Goal: Use online tool/utility: Utilize a website feature to perform a specific function

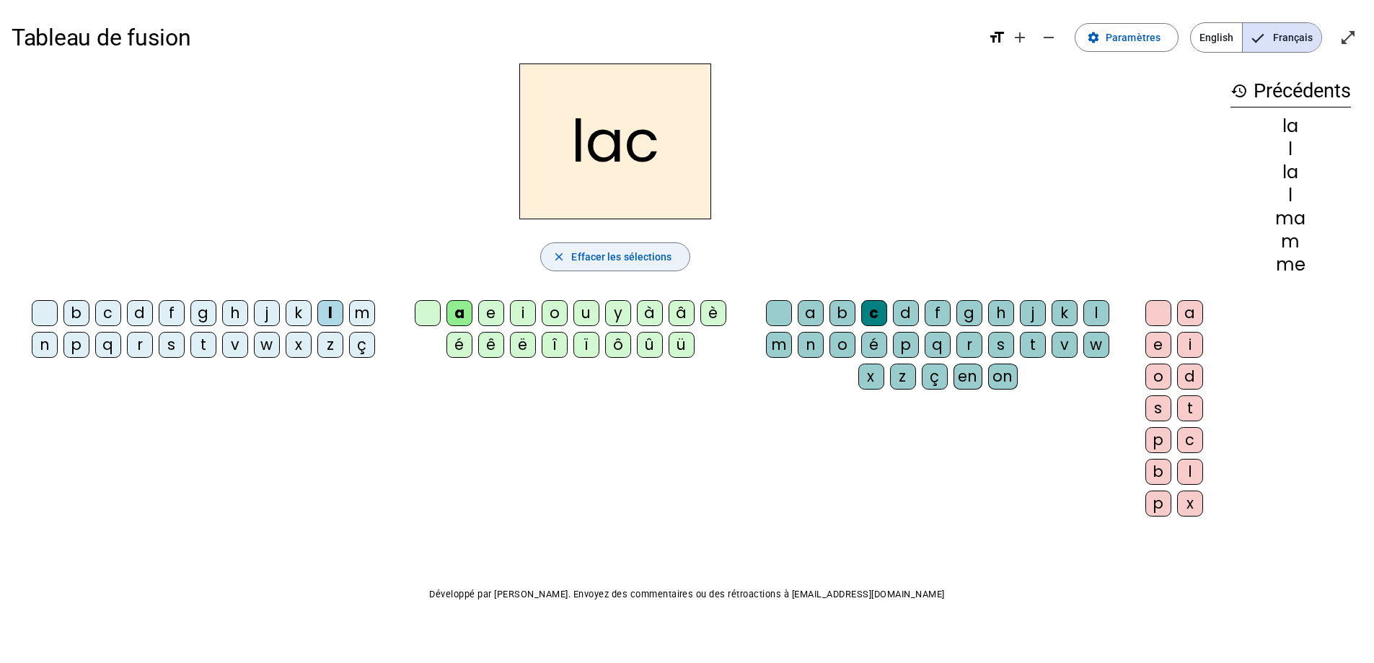
click at [637, 255] on span "Effacer les sélections" at bounding box center [621, 256] width 100 height 17
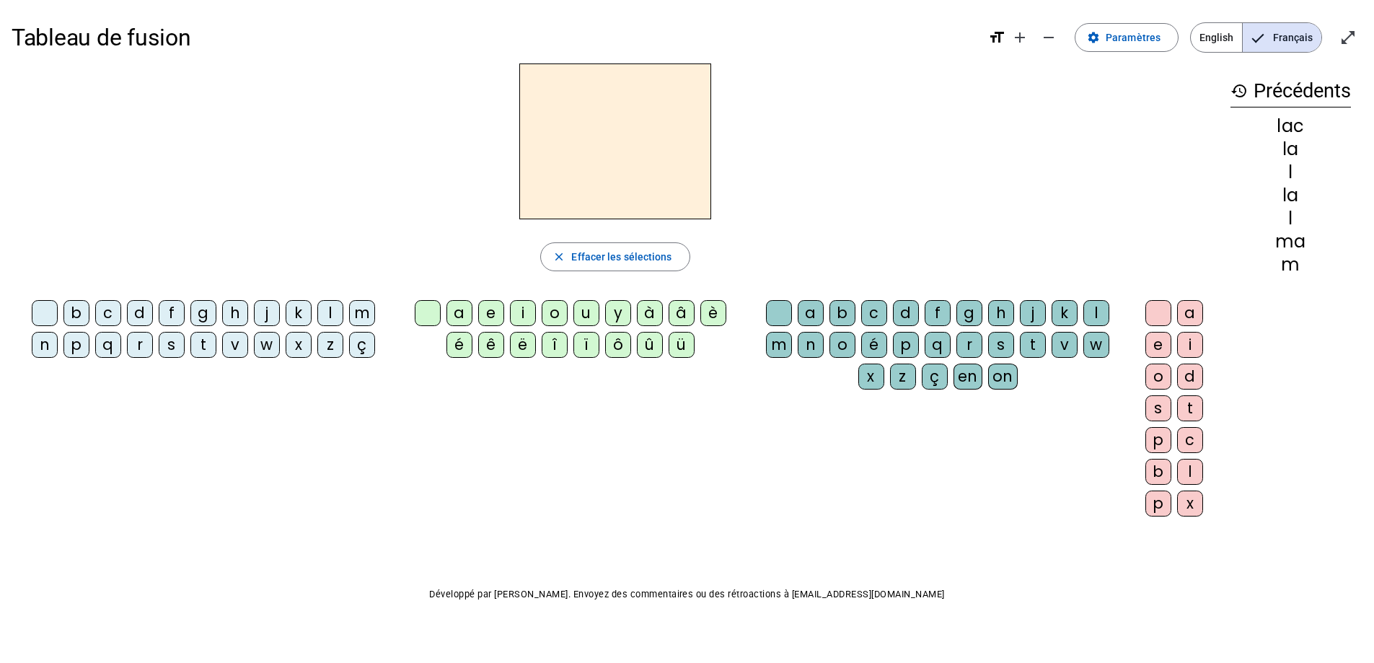
click at [334, 315] on div "l" at bounding box center [330, 313] width 26 height 26
click at [462, 310] on div "a" at bounding box center [460, 313] width 26 height 26
click at [873, 305] on div "c" at bounding box center [874, 313] width 26 height 26
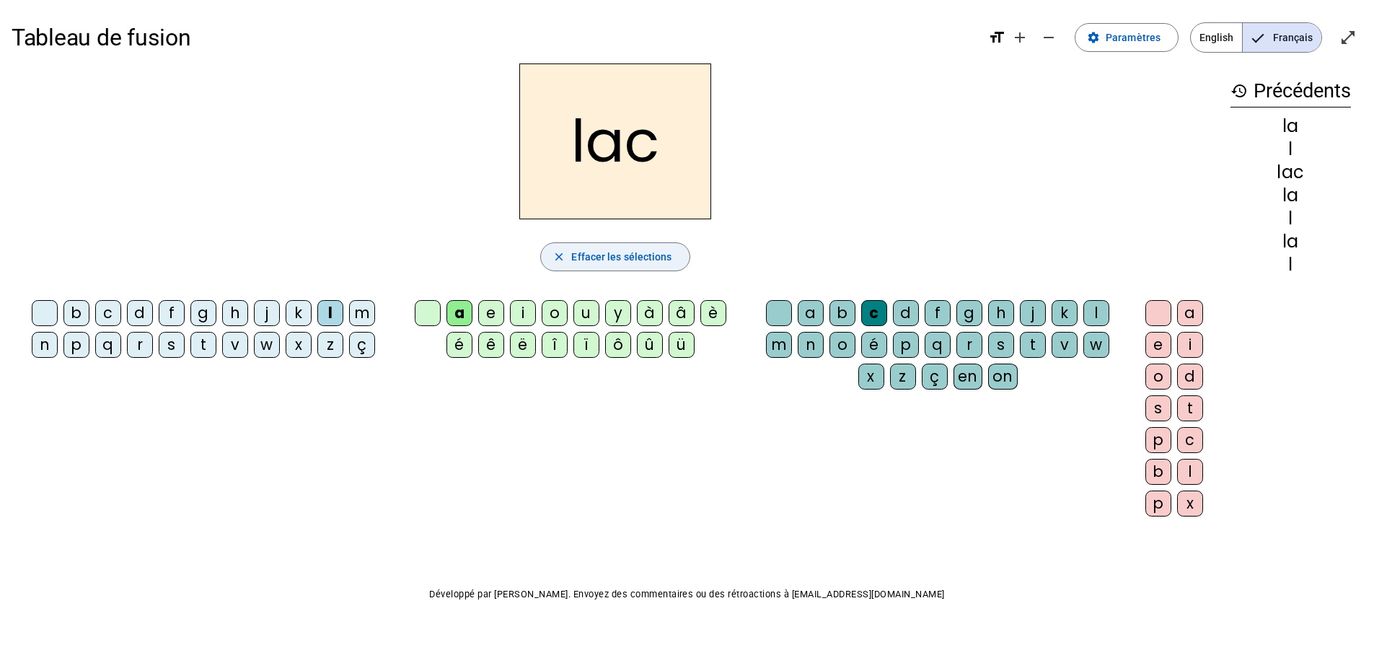
click at [571, 258] on span "Effacer les sélections" at bounding box center [621, 256] width 100 height 17
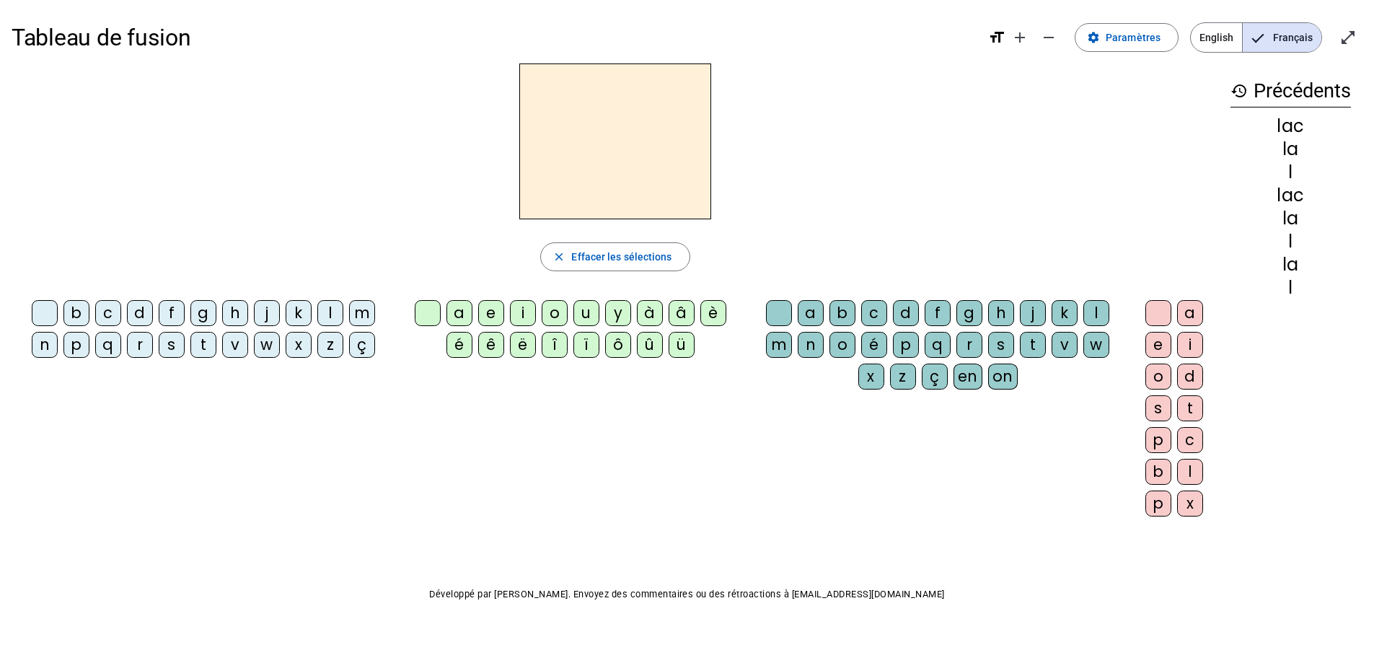
click at [211, 339] on div "t" at bounding box center [203, 345] width 26 height 26
click at [461, 309] on div "a" at bounding box center [460, 313] width 26 height 26
click at [874, 304] on div "c" at bounding box center [874, 313] width 26 height 26
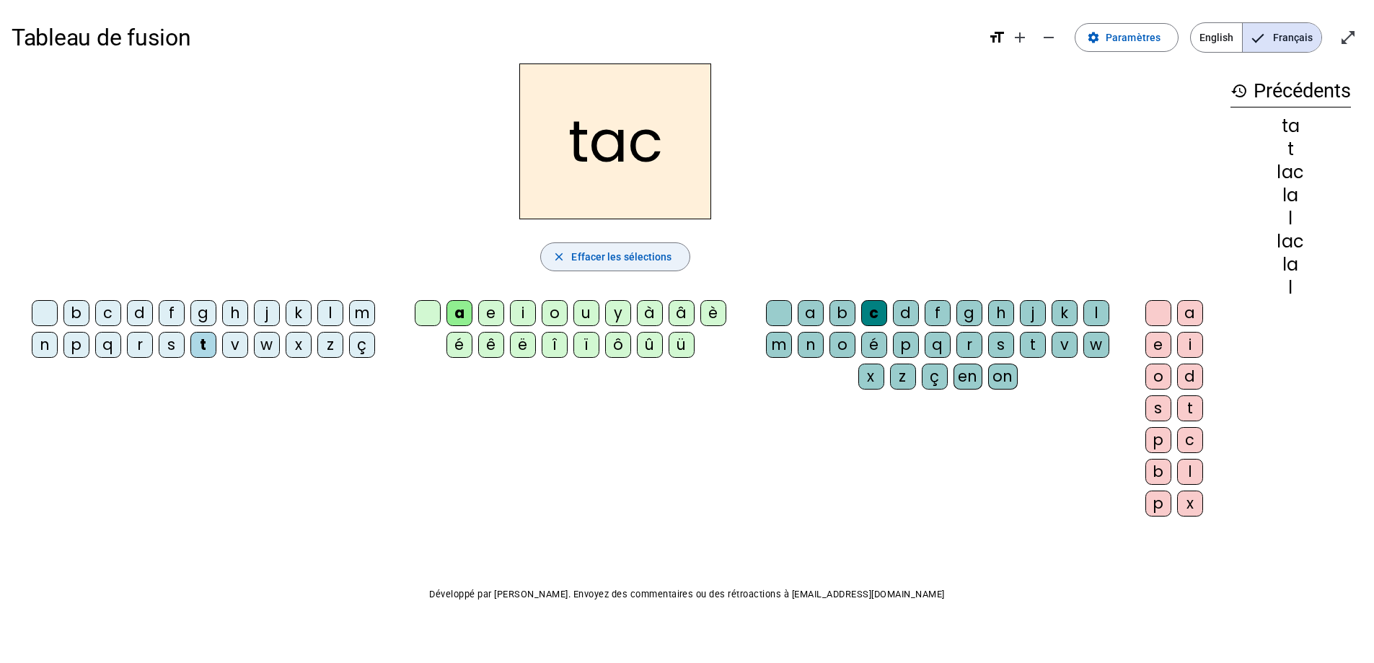
click at [589, 258] on span "Effacer les sélections" at bounding box center [621, 256] width 100 height 17
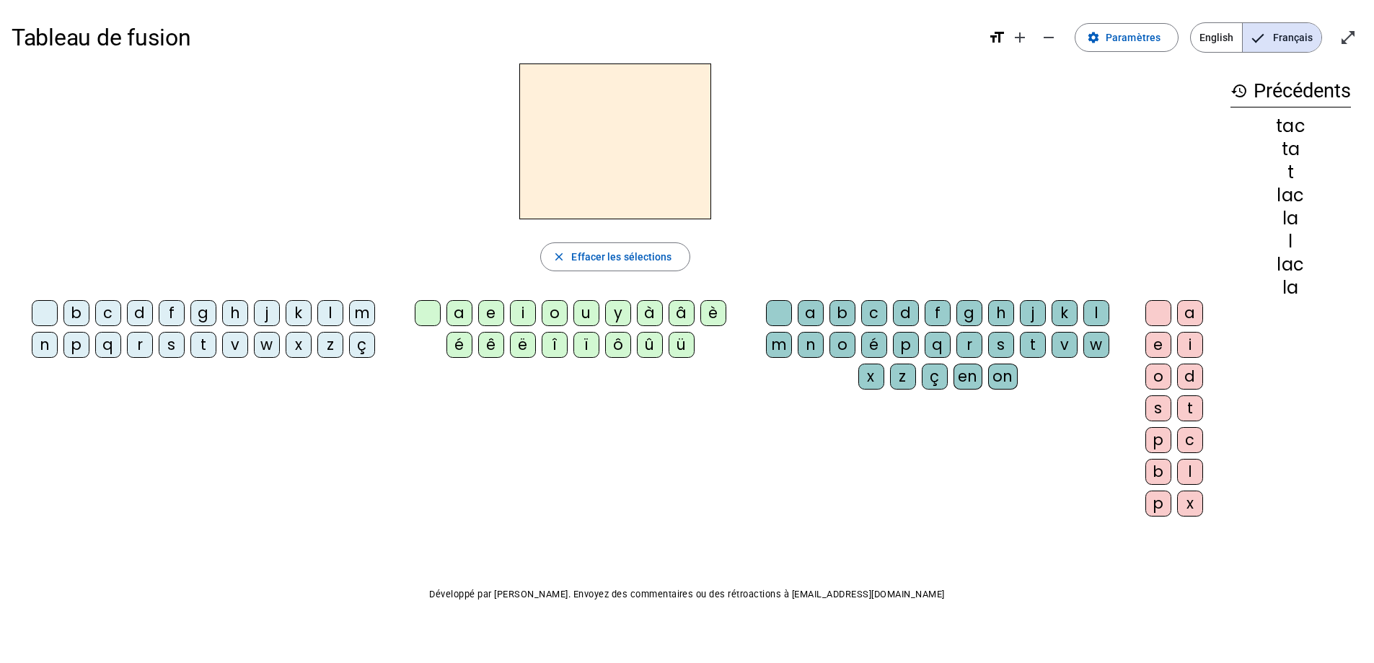
click at [209, 340] on div "t" at bounding box center [203, 345] width 26 height 26
click at [454, 308] on div "a" at bounding box center [460, 313] width 26 height 26
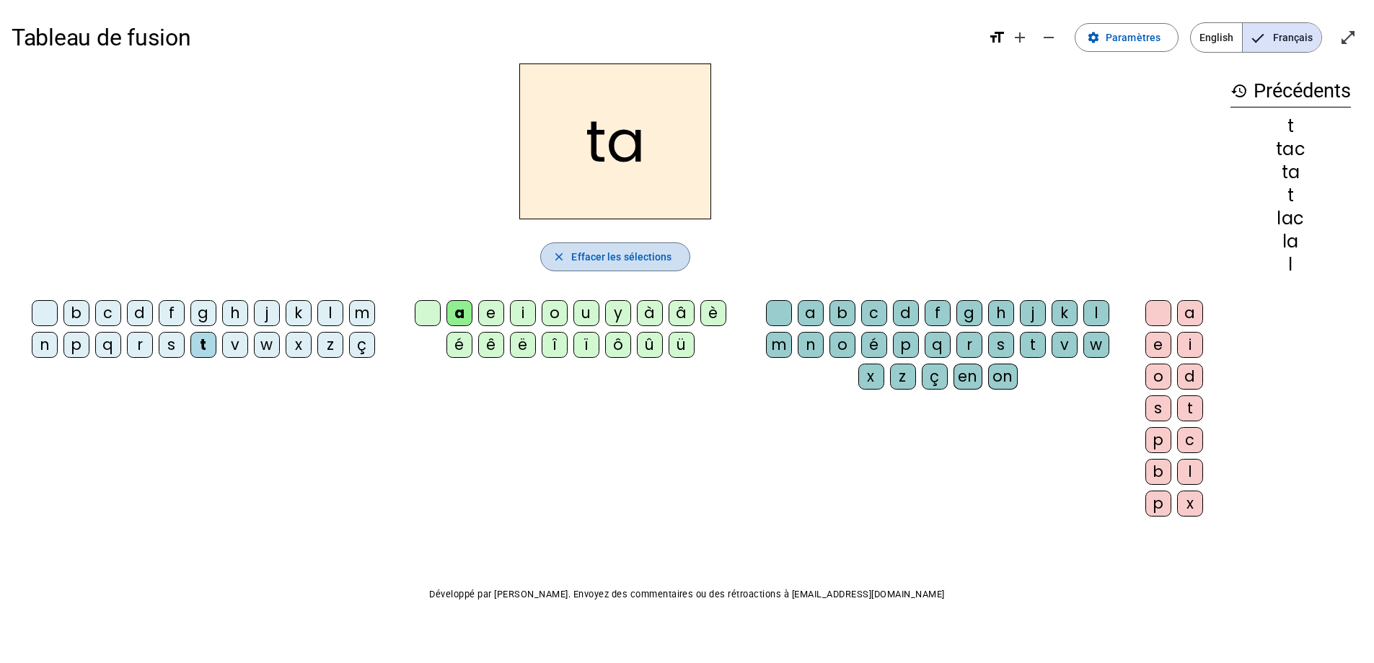
click at [634, 256] on span "Effacer les sélections" at bounding box center [621, 256] width 100 height 17
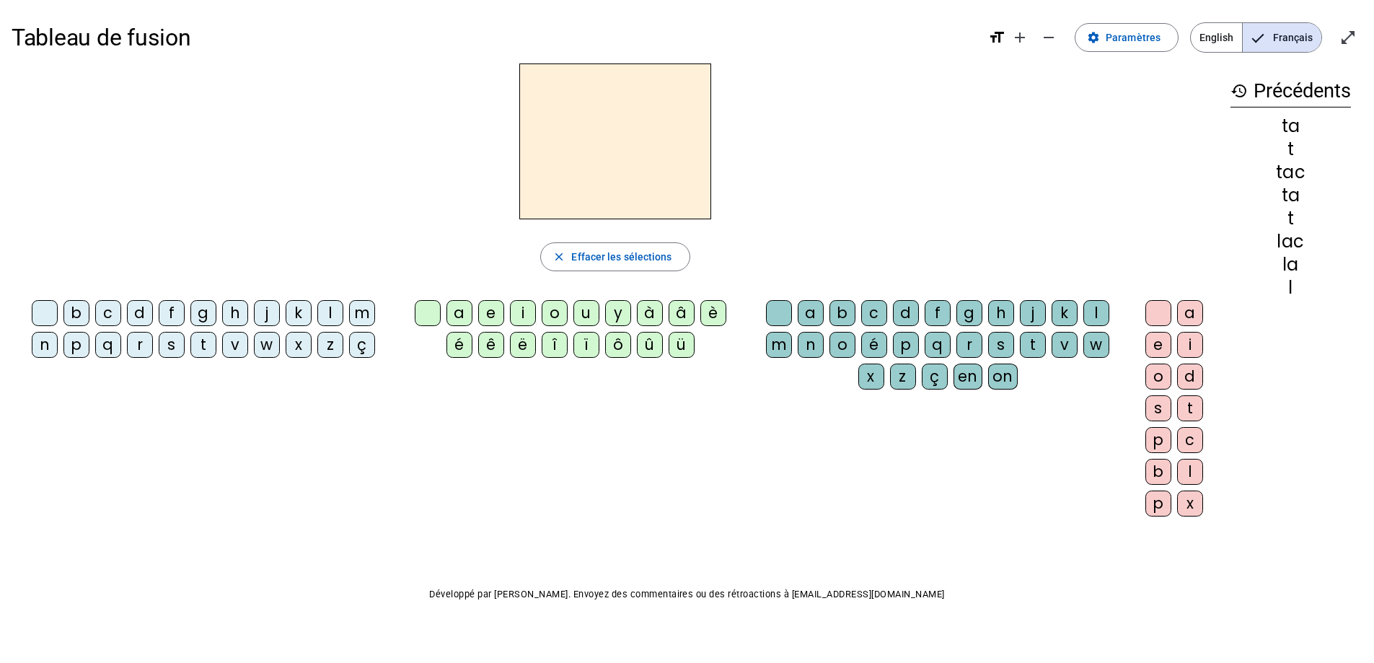
click at [208, 353] on div "t" at bounding box center [203, 345] width 26 height 26
click at [485, 312] on div "e" at bounding box center [491, 313] width 26 height 26
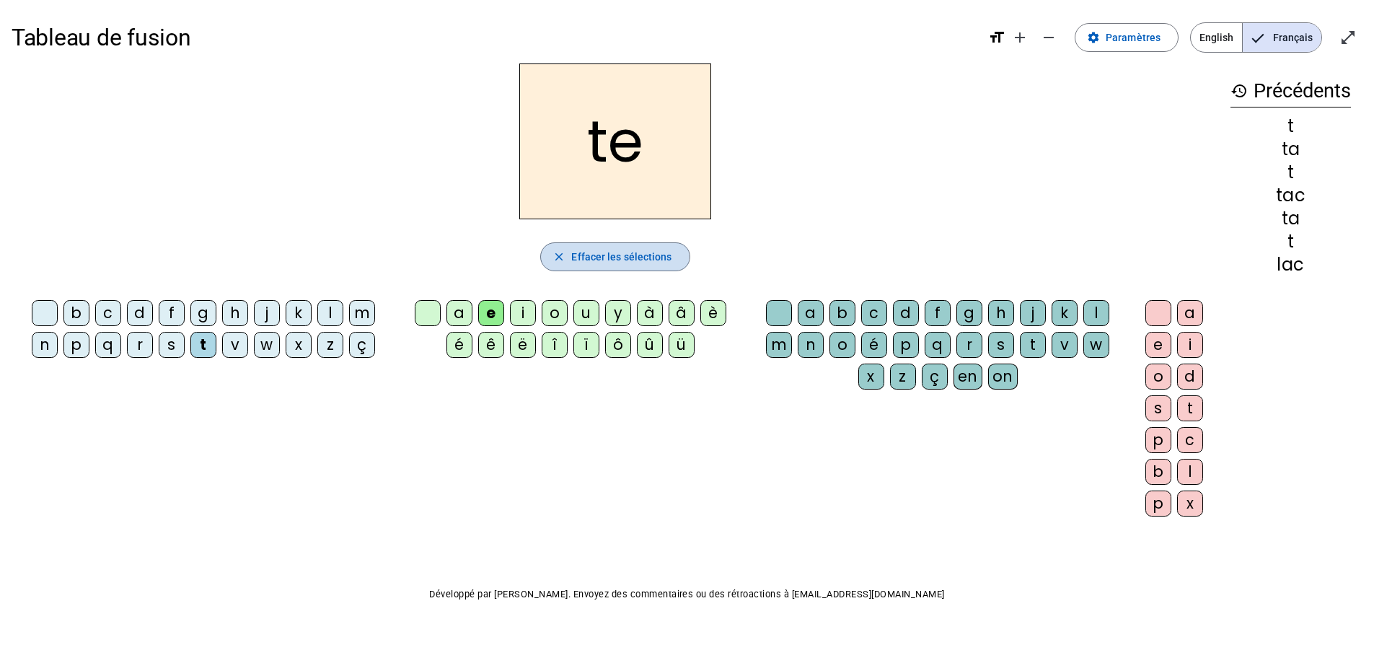
click at [600, 255] on span "Effacer les sélections" at bounding box center [621, 256] width 100 height 17
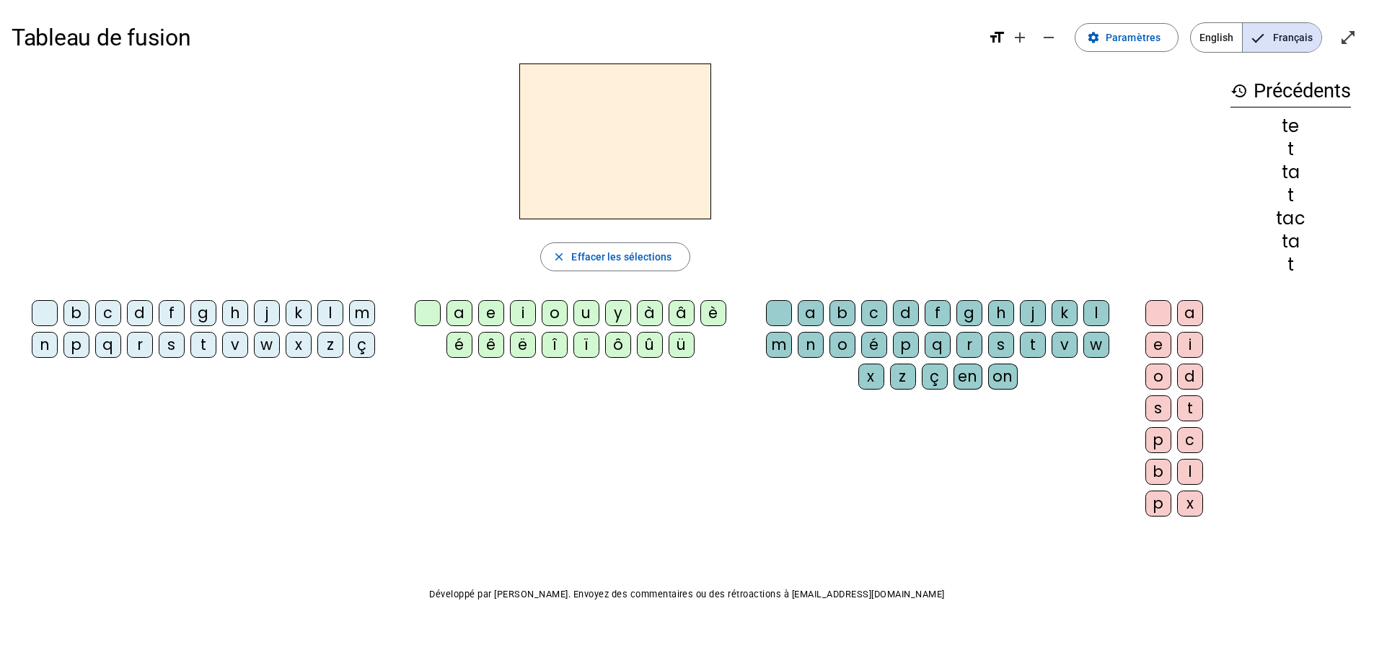
click at [201, 343] on div "t" at bounding box center [203, 345] width 26 height 26
click at [581, 305] on div "u" at bounding box center [586, 313] width 26 height 26
click at [615, 259] on span "Effacer les sélections" at bounding box center [621, 256] width 100 height 17
click at [136, 320] on div "d" at bounding box center [140, 313] width 26 height 26
click at [587, 313] on div "u" at bounding box center [586, 313] width 26 height 26
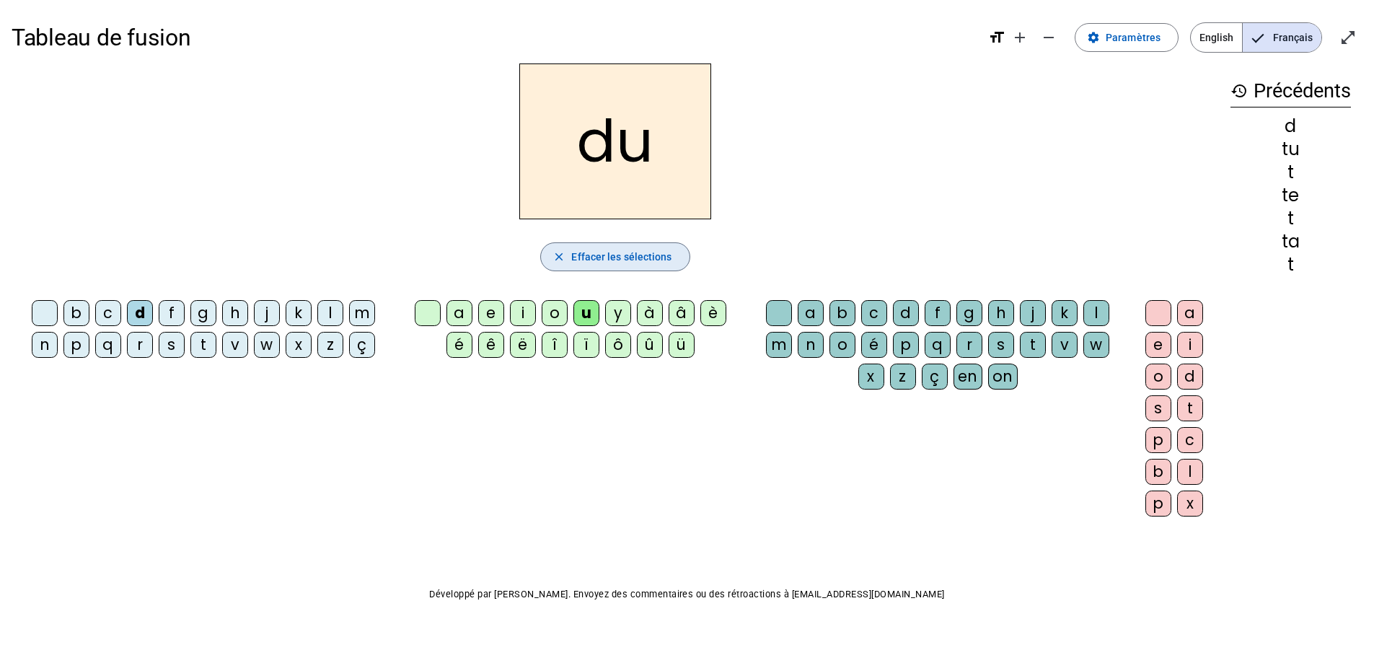
drag, startPoint x: 624, startPoint y: 262, endPoint x: 537, endPoint y: 262, distance: 86.6
click at [625, 262] on span "Effacer les sélections" at bounding box center [621, 256] width 100 height 17
click at [141, 306] on div "d" at bounding box center [140, 313] width 26 height 26
click at [587, 316] on div "u" at bounding box center [586, 313] width 26 height 26
click at [864, 312] on div "c" at bounding box center [874, 313] width 26 height 26
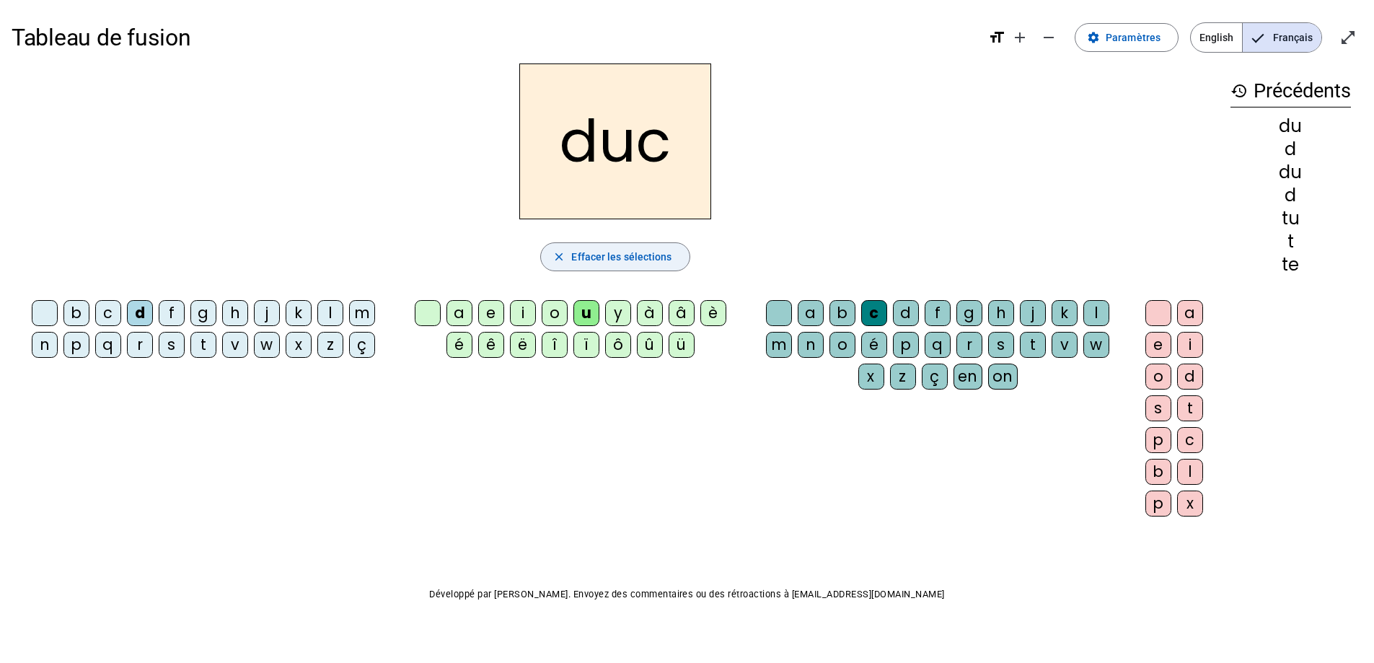
click at [623, 263] on span "Effacer les sélections" at bounding box center [621, 256] width 100 height 17
